Goal: Find specific page/section: Find specific page/section

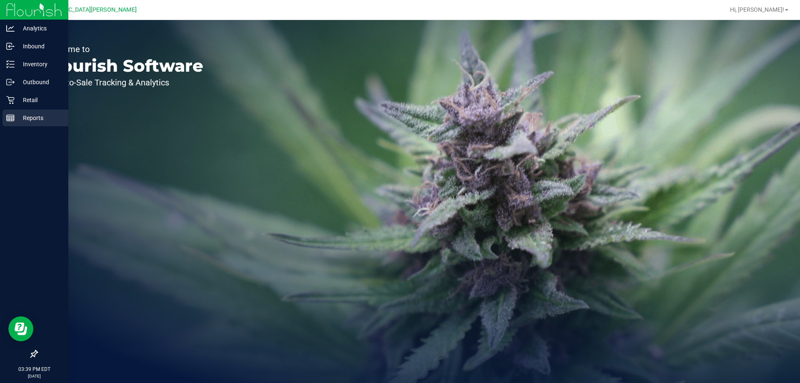
click at [23, 120] on p "Reports" at bounding box center [40, 118] width 50 height 10
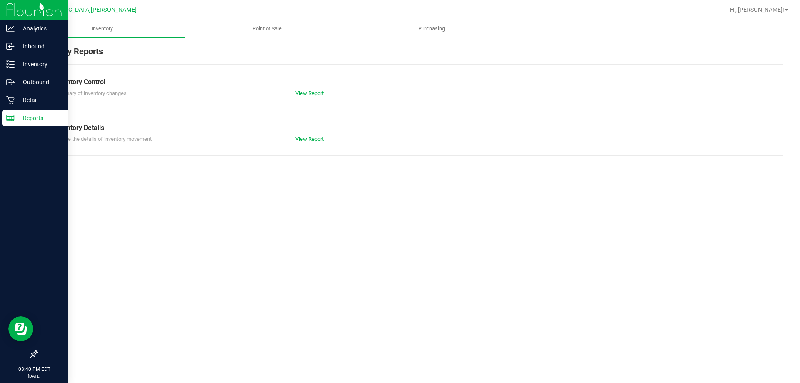
click at [23, 120] on p "Reports" at bounding box center [40, 118] width 50 height 10
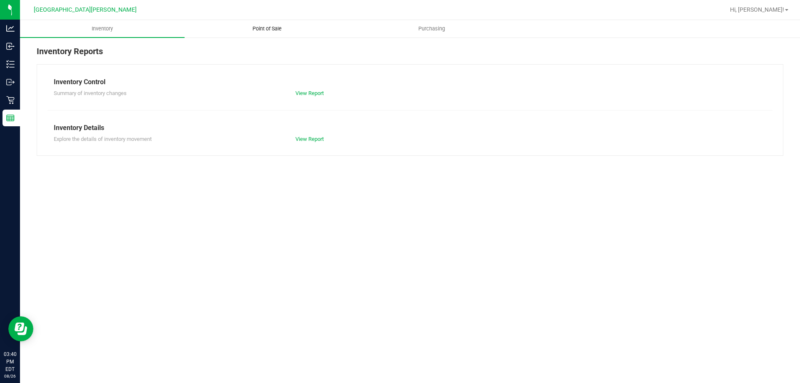
click at [263, 25] on uib-tab-heading "Point of Sale" at bounding box center [267, 28] width 164 height 17
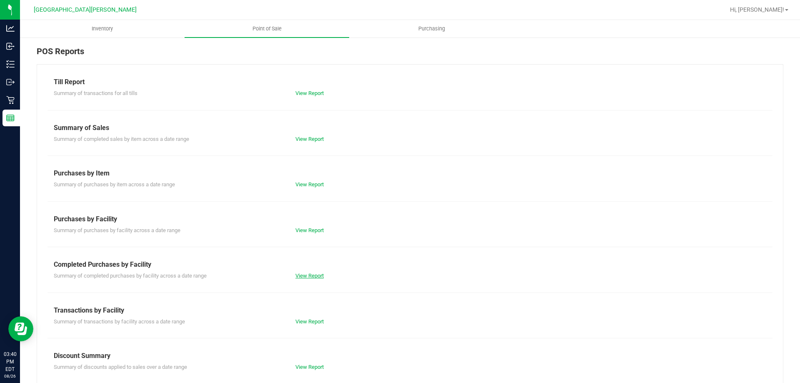
click at [308, 275] on link "View Report" at bounding box center [310, 276] width 28 height 6
